Goal: Check status: Check status

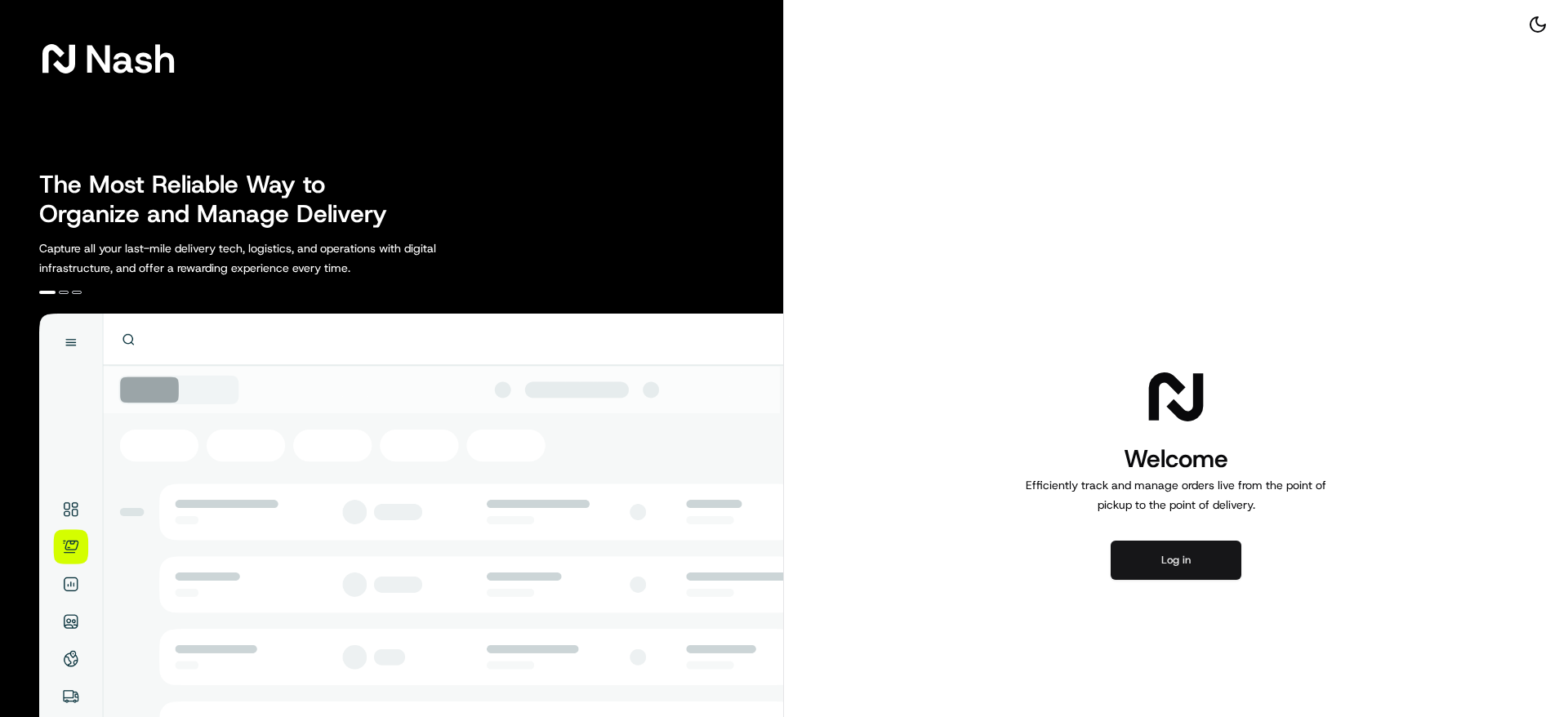
click at [1145, 561] on button "Log in" at bounding box center [1176, 561] width 131 height 40
